Goal: Navigation & Orientation: Find specific page/section

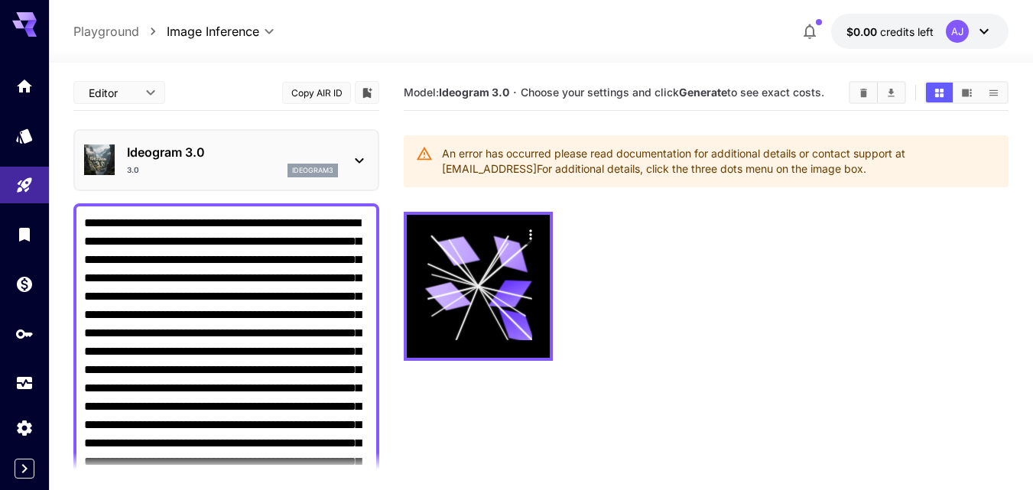
scroll to position [374, 0]
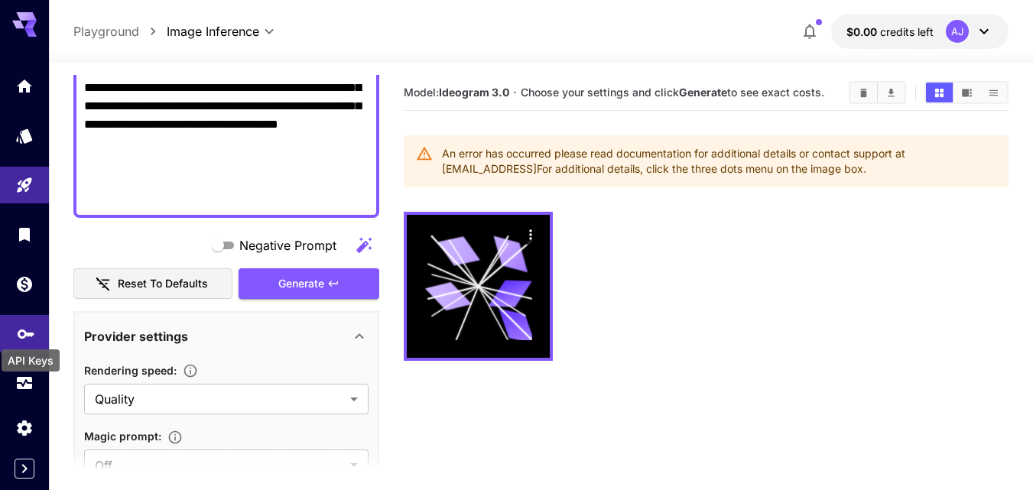
click at [21, 338] on icon "API Keys" at bounding box center [26, 329] width 18 height 18
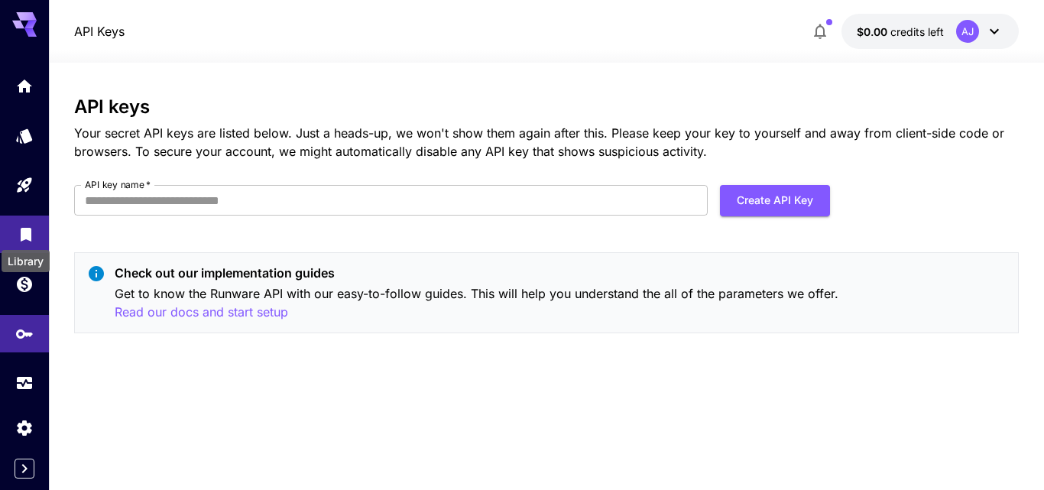
click at [28, 229] on icon "Library" at bounding box center [26, 230] width 11 height 14
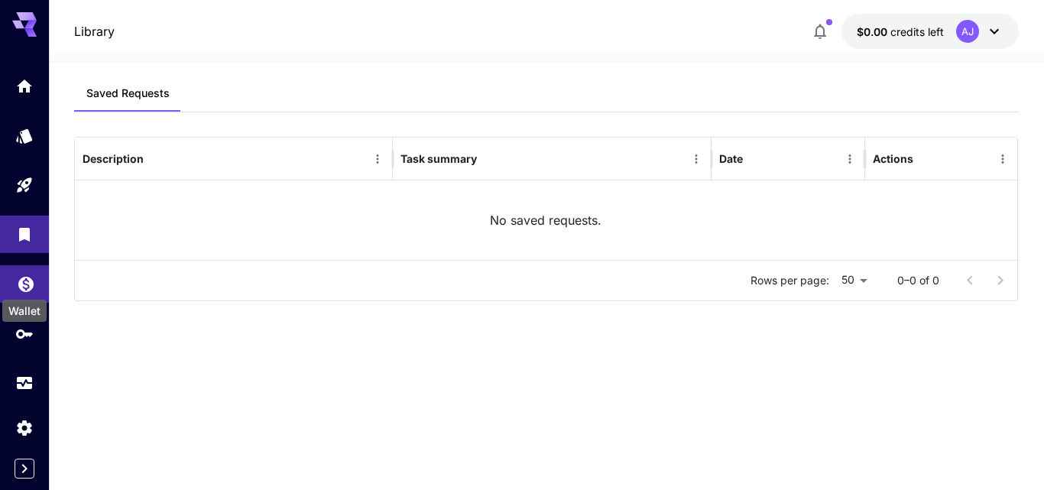
click at [28, 281] on icon "Wallet" at bounding box center [26, 280] width 18 height 18
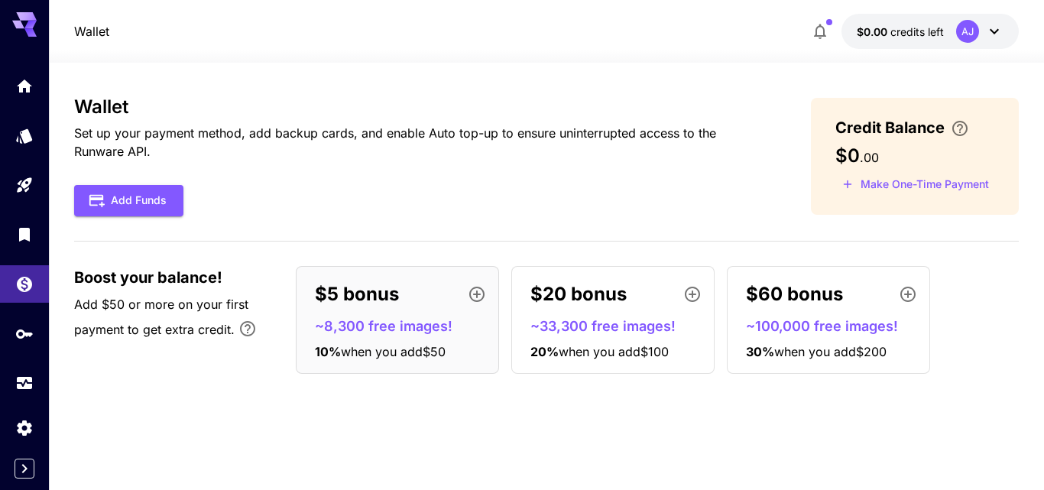
click at [989, 24] on icon at bounding box center [995, 31] width 18 height 18
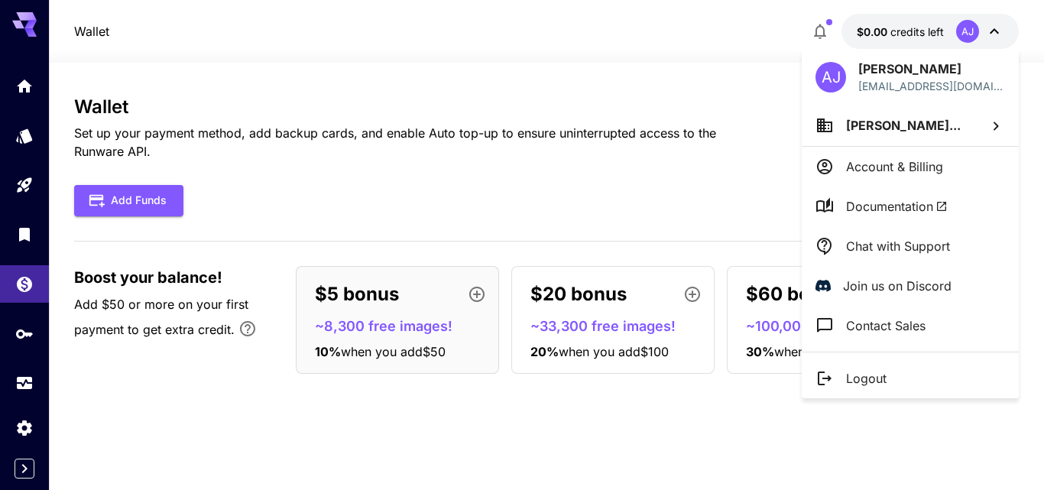
click at [908, 205] on span "Documentation" at bounding box center [897, 206] width 102 height 18
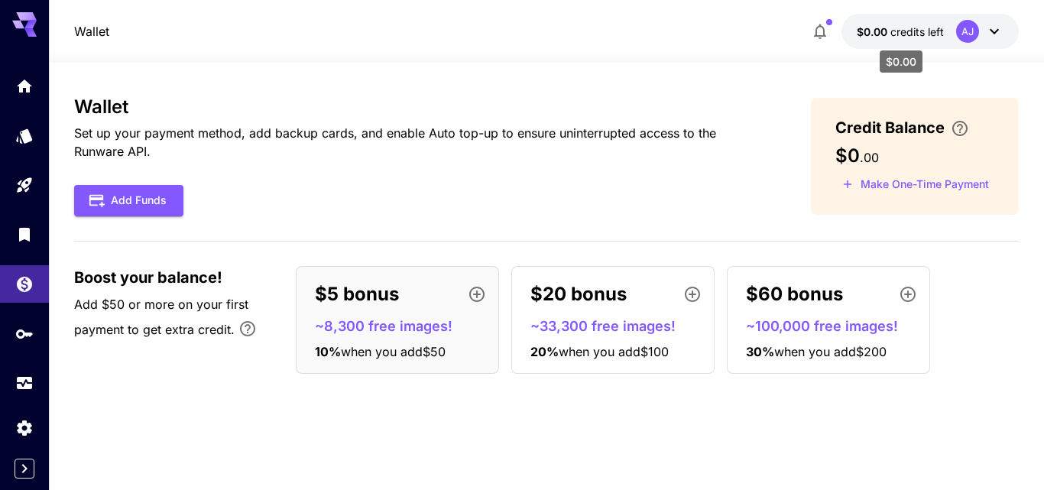
click at [929, 27] on span "credits left" at bounding box center [918, 31] width 54 height 13
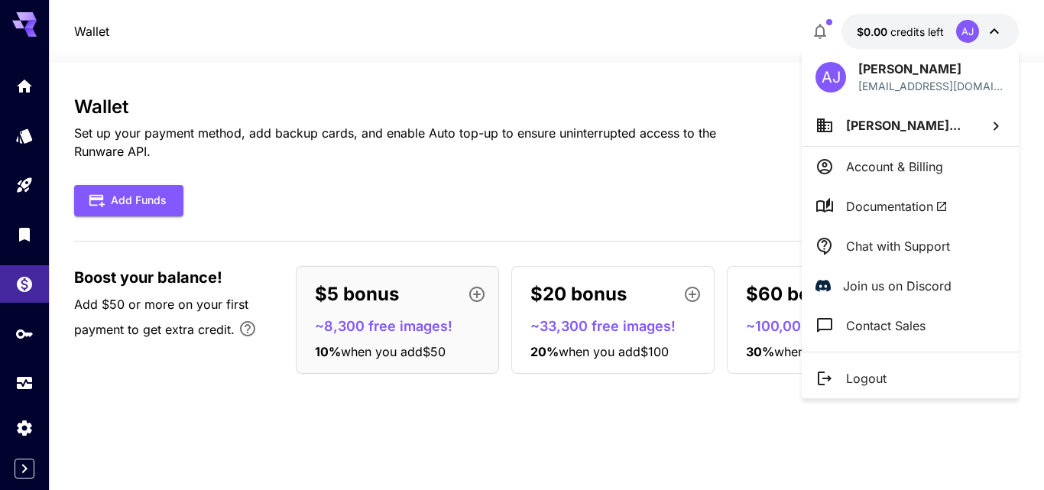
click at [133, 403] on div at bounding box center [522, 245] width 1044 height 490
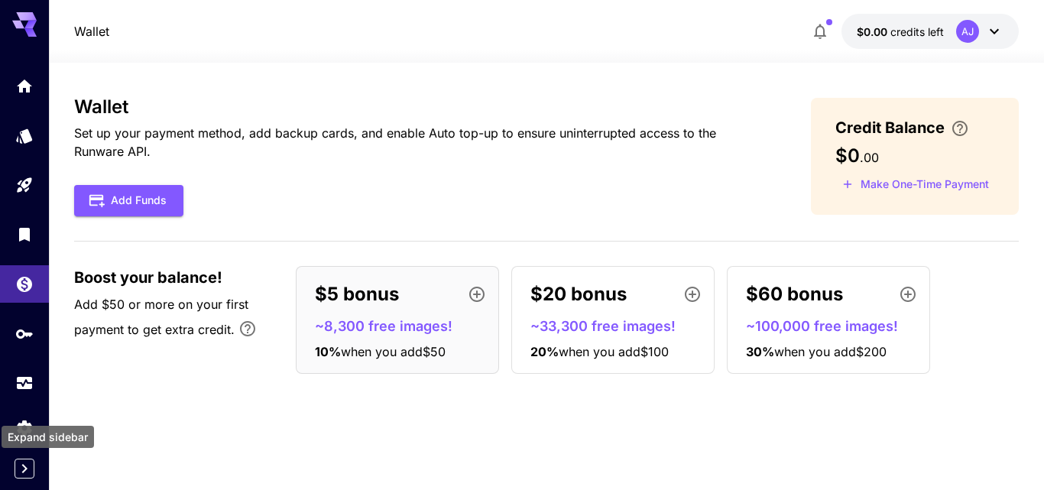
click at [27, 475] on icon "Expand sidebar" at bounding box center [24, 469] width 18 height 18
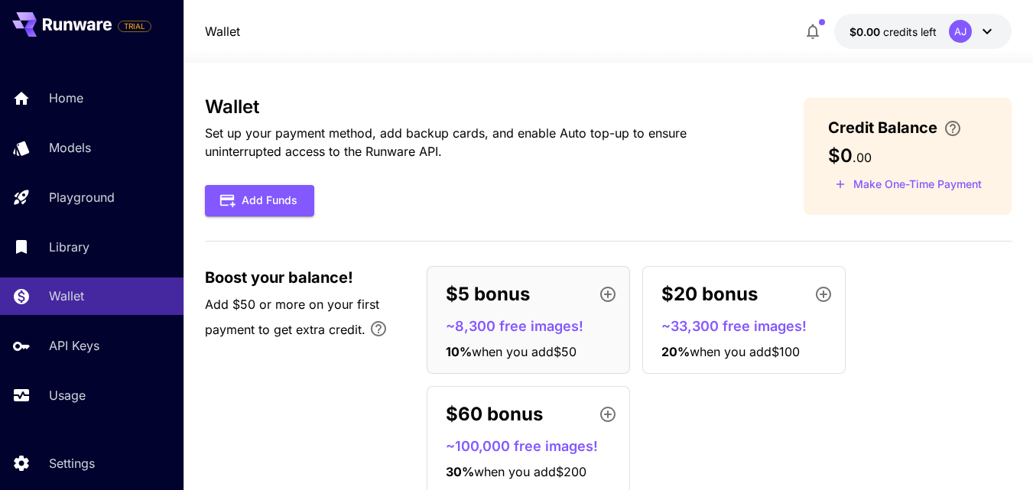
click at [964, 42] on div "AJ" at bounding box center [960, 31] width 23 height 23
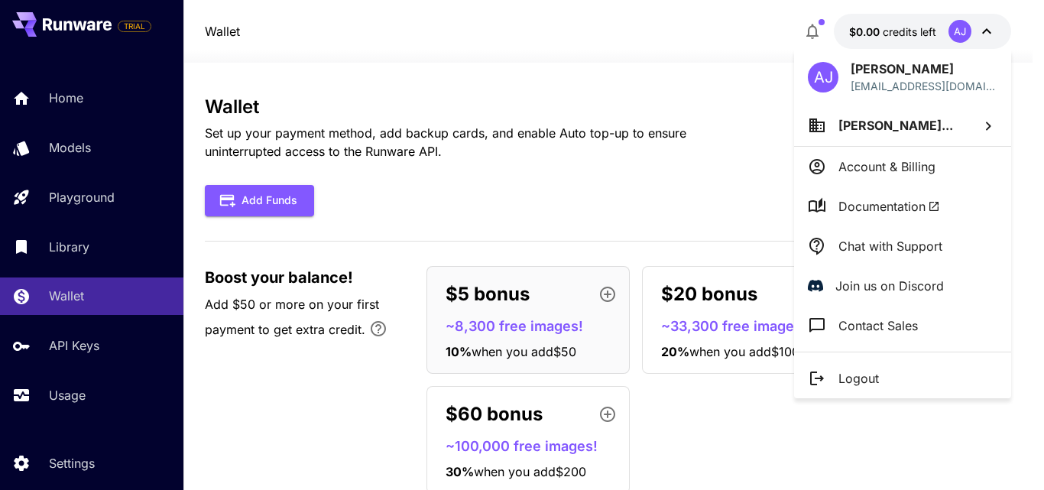
click at [883, 313] on li "Contact Sales" at bounding box center [902, 326] width 217 height 40
click at [81, 362] on div at bounding box center [522, 245] width 1044 height 490
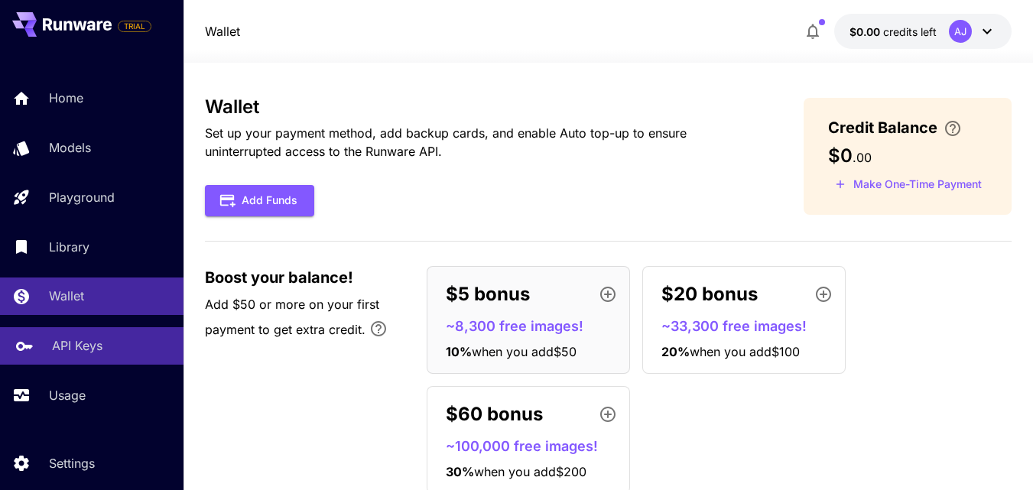
click at [85, 351] on p "API Keys" at bounding box center [77, 345] width 50 height 18
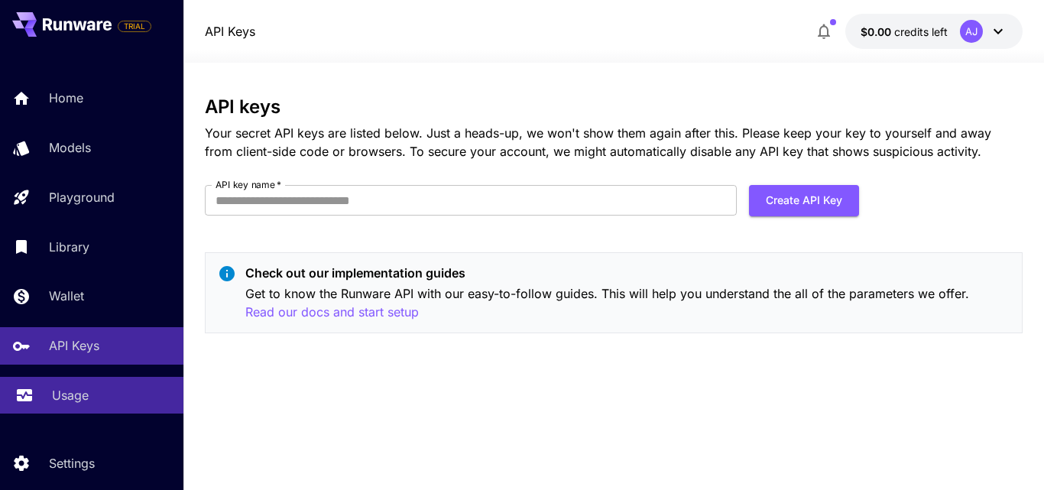
click at [110, 404] on link "Usage" at bounding box center [91, 395] width 183 height 37
